Goal: Task Accomplishment & Management: Use online tool/utility

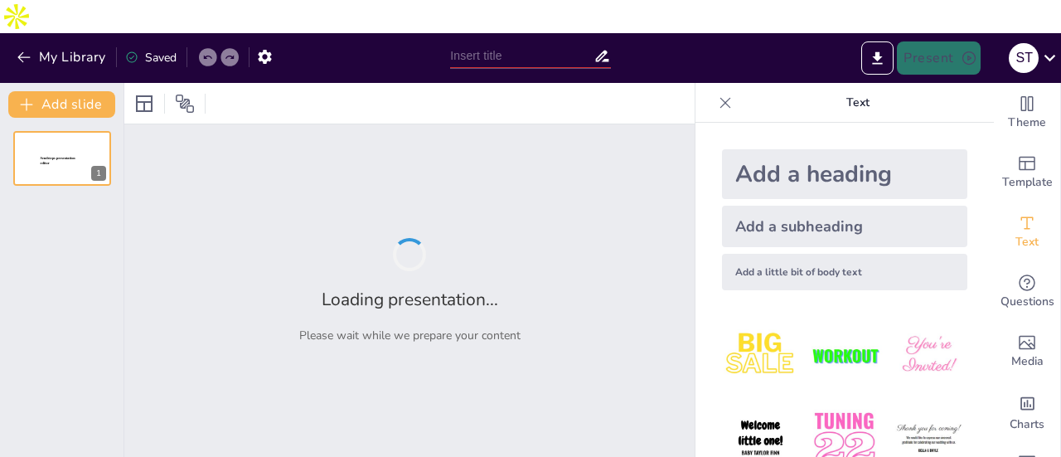
type input "Optimizing Workforce Solutions: Comprehensive Professional Services & Consultin…"
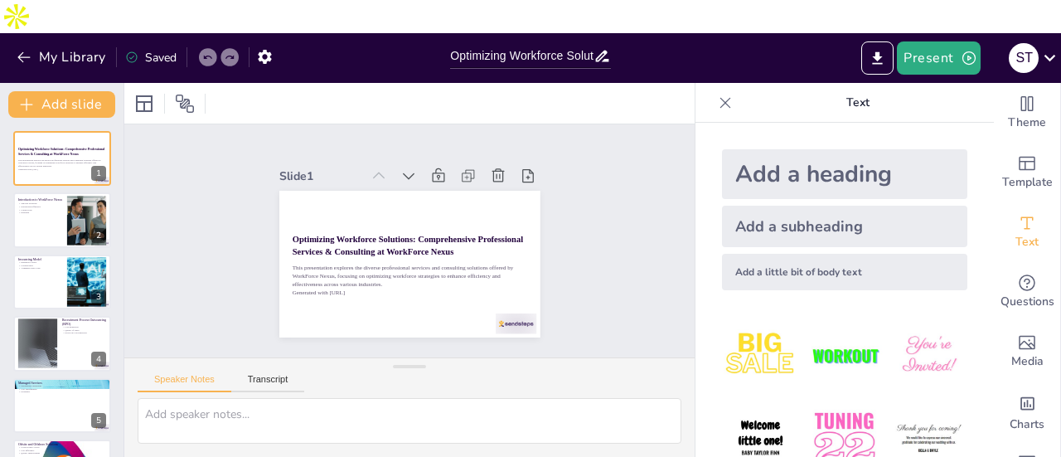
checkbox input "true"
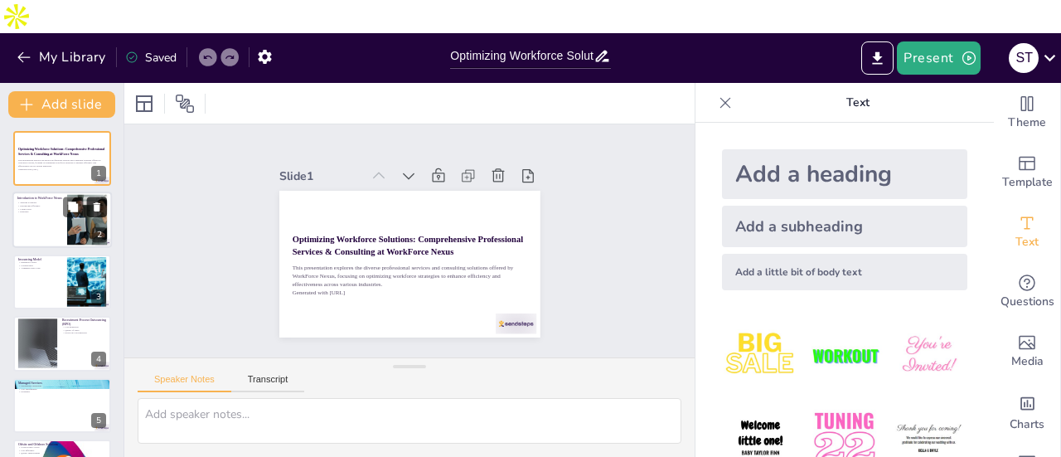
checkbox input "true"
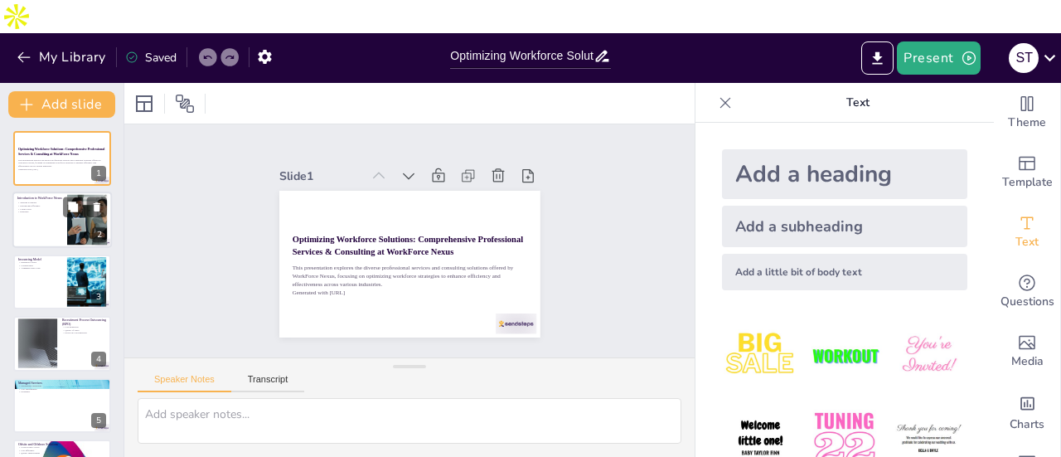
checkbox input "true"
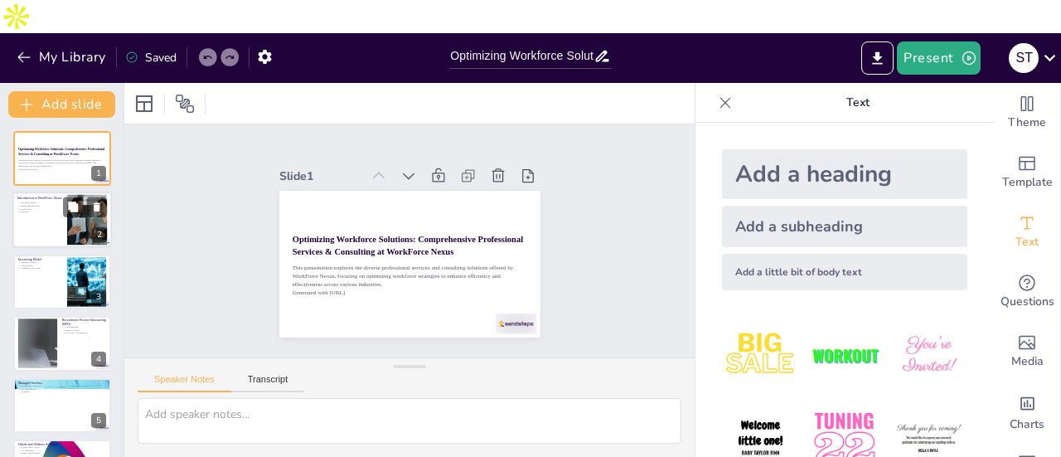
checkbox input "true"
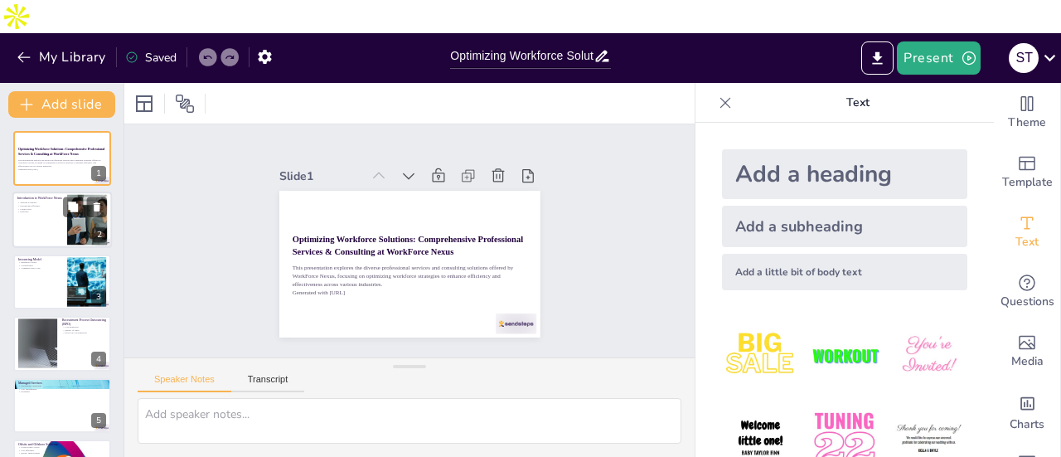
checkbox input "true"
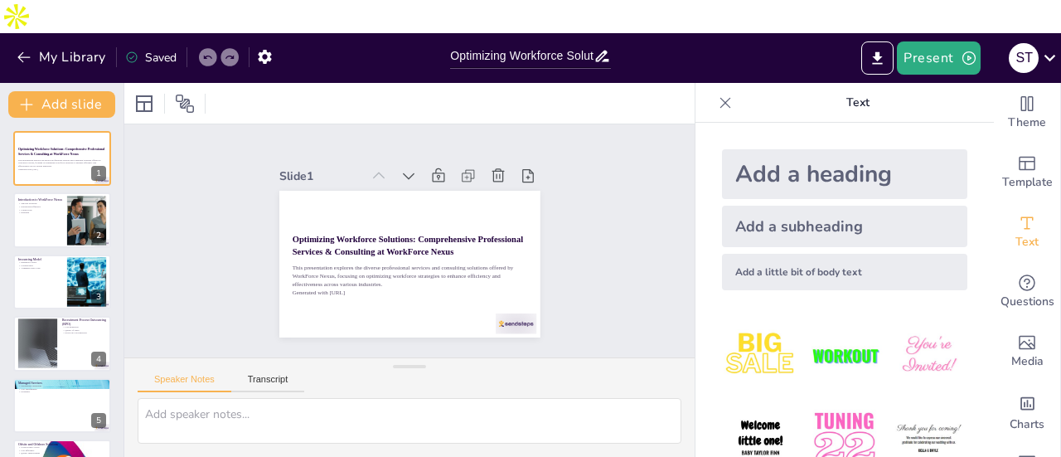
checkbox input "true"
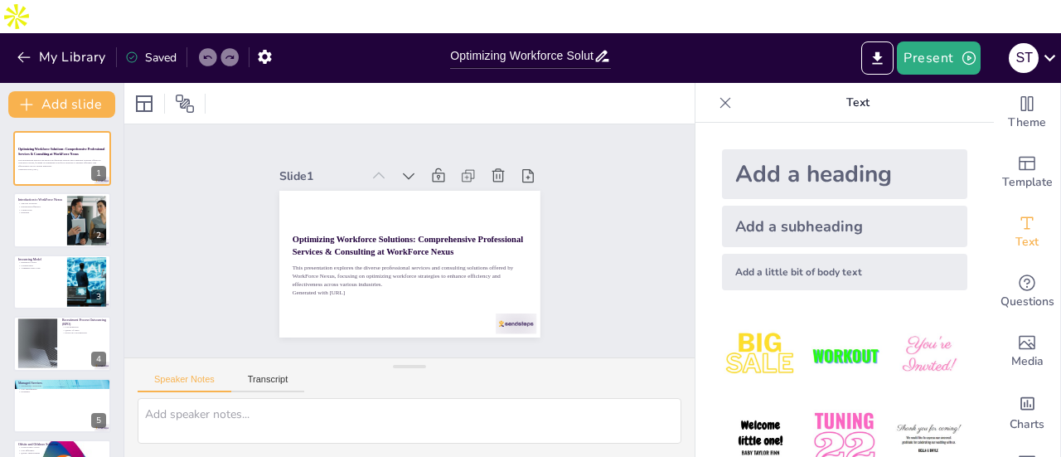
checkbox input "true"
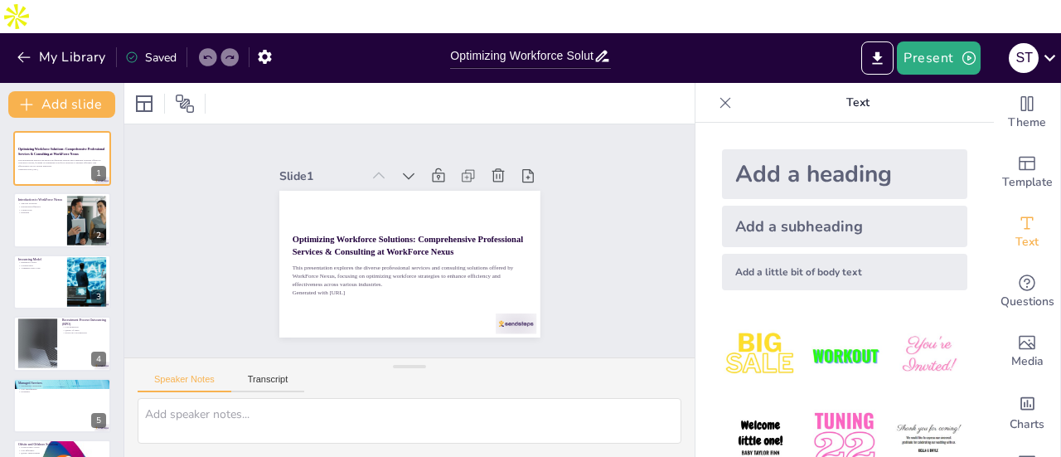
checkbox input "true"
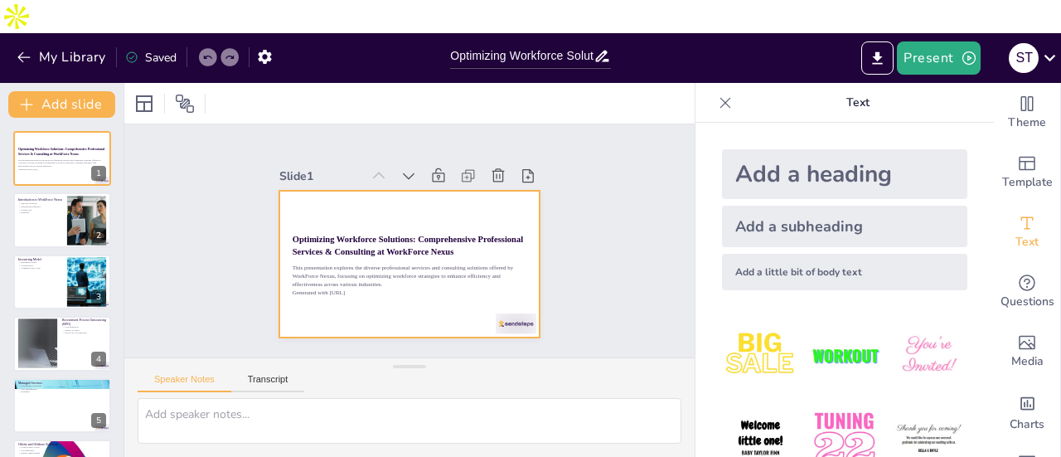
checkbox input "true"
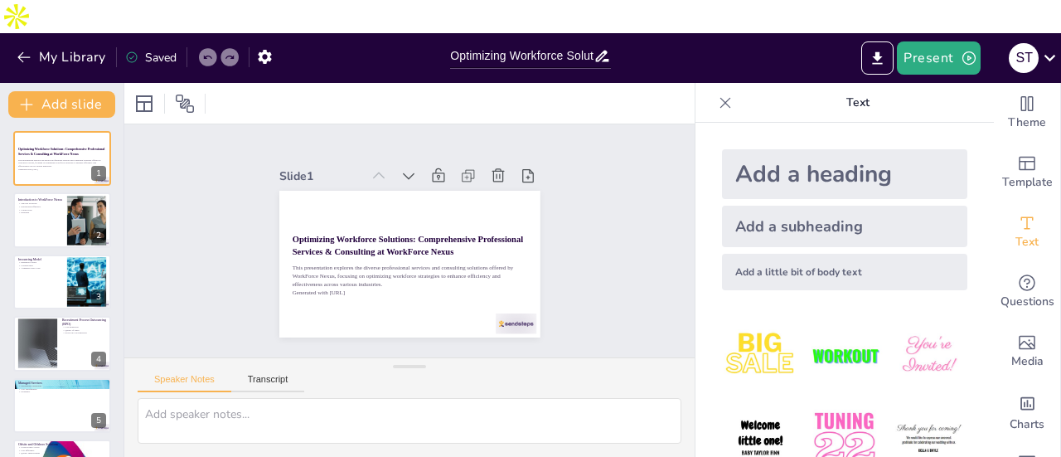
checkbox input "true"
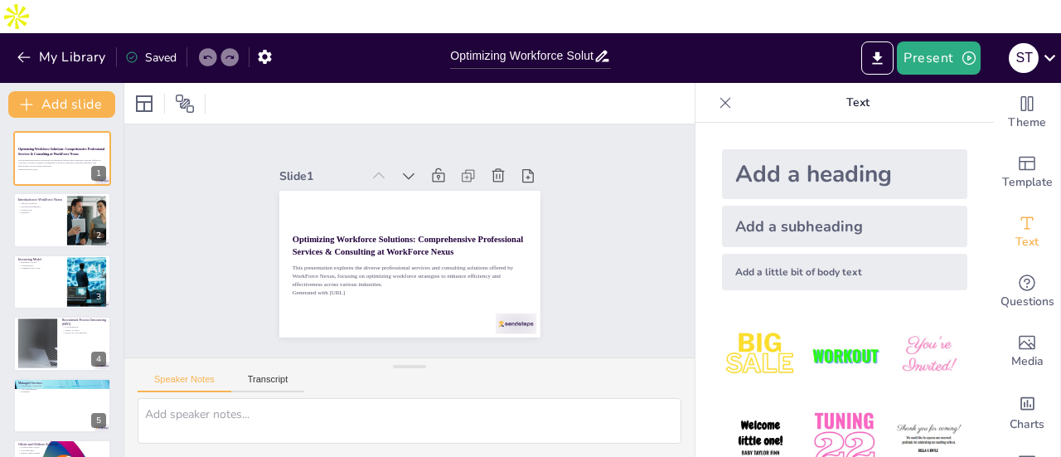
checkbox input "true"
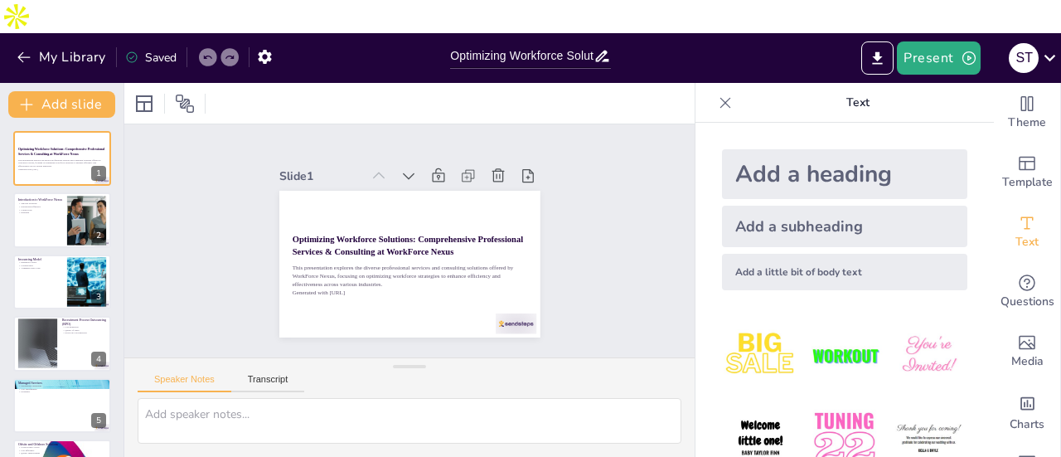
checkbox input "true"
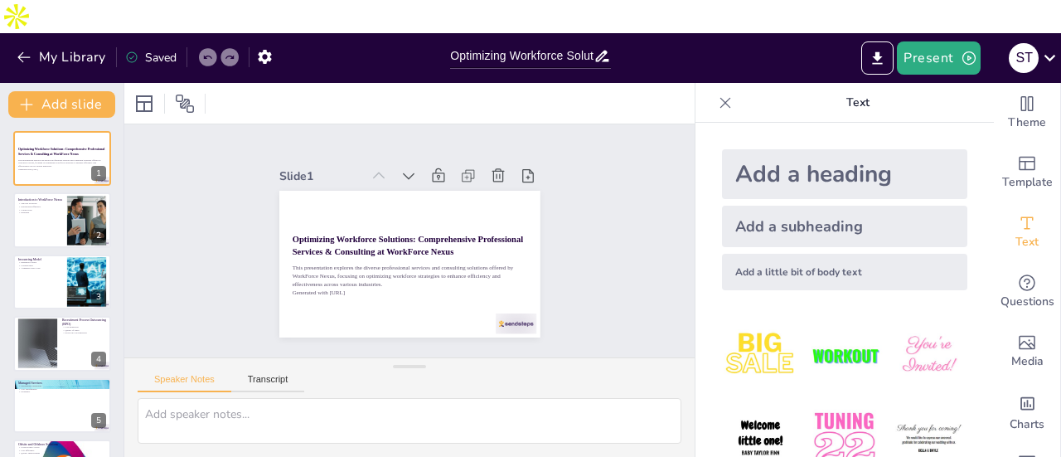
checkbox input "true"
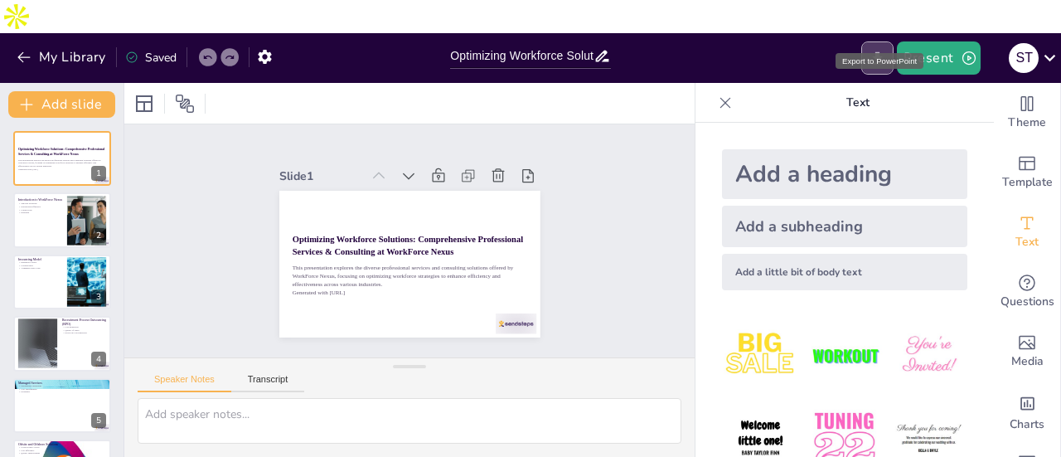
click at [873, 50] on icon "Export to PowerPoint" at bounding box center [877, 58] width 17 height 17
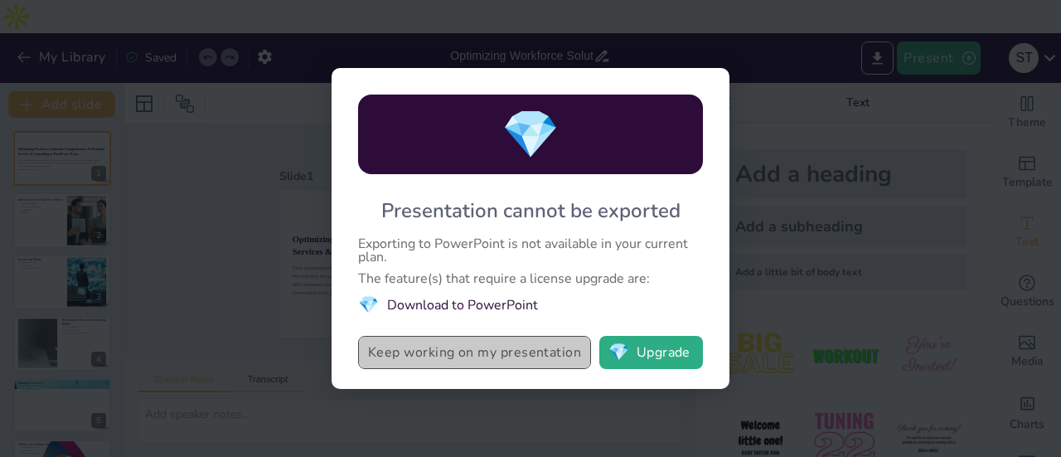
click at [510, 357] on button "Keep working on my presentation" at bounding box center [474, 352] width 233 height 33
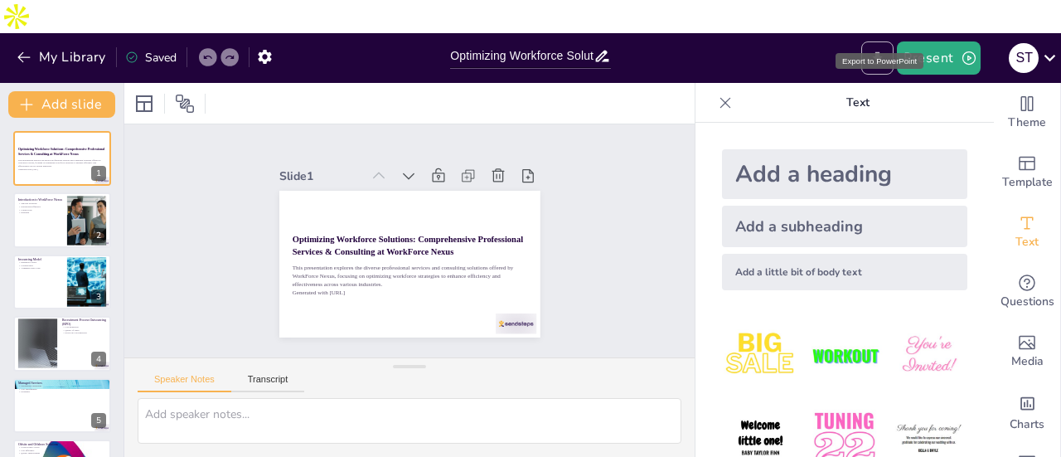
click at [886, 41] on button "Export to PowerPoint" at bounding box center [877, 57] width 32 height 33
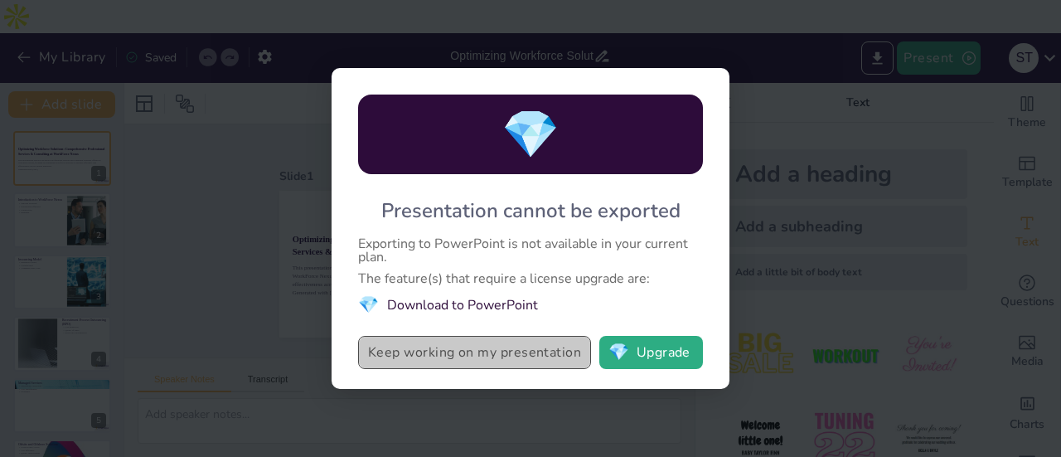
click at [471, 366] on button "Keep working on my presentation" at bounding box center [474, 352] width 233 height 33
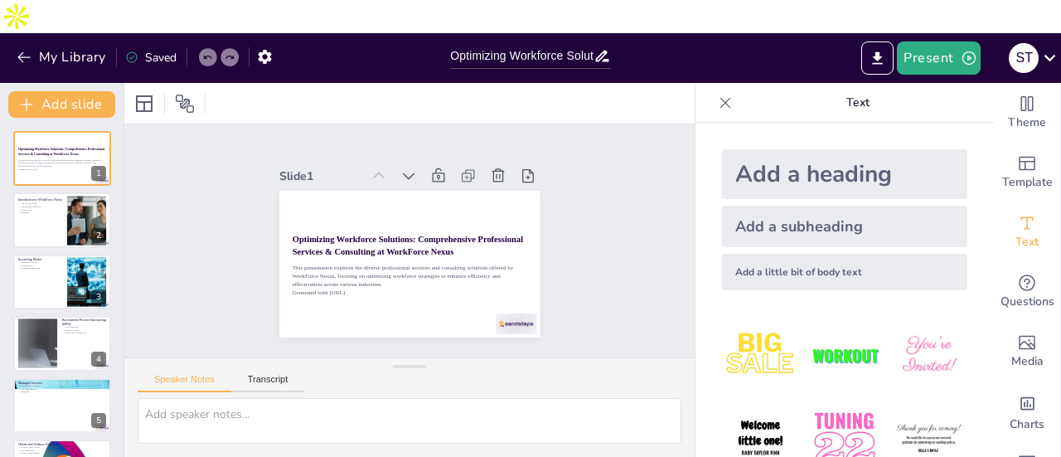
checkbox input "true"
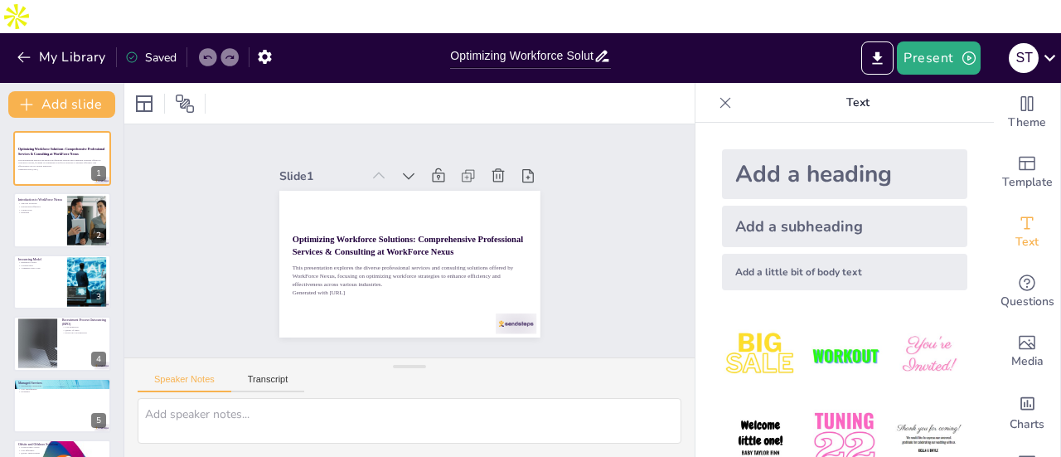
checkbox input "true"
